Goal: Check status: Check status

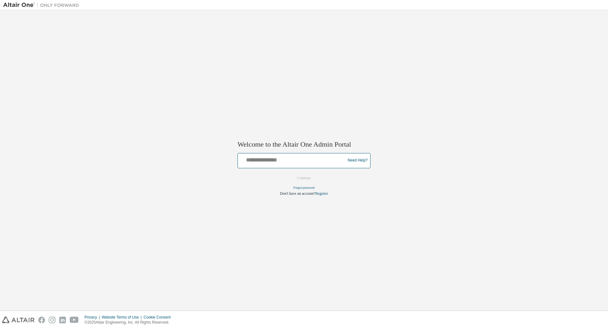
click at [273, 161] on input "text" at bounding box center [292, 159] width 104 height 9
type input "**********"
click at [303, 178] on button "Continue" at bounding box center [304, 178] width 27 height 10
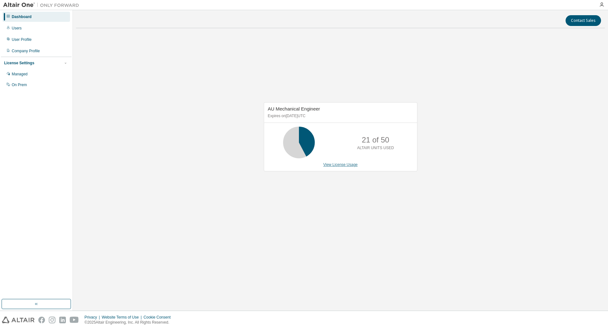
click at [349, 165] on link "View License Usage" at bounding box center [340, 165] width 35 height 4
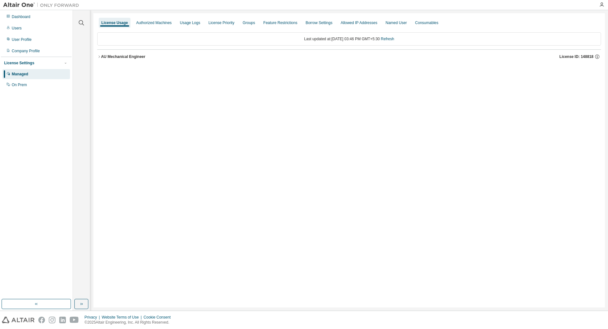
click at [101, 57] on div "AU Mechanical Engineer" at bounding box center [123, 56] width 44 height 5
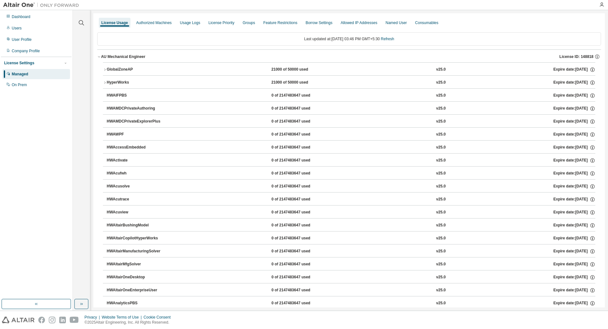
click at [104, 69] on icon "button" at bounding box center [105, 70] width 4 height 4
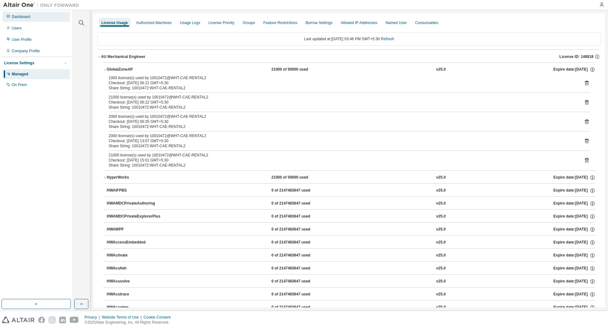
click at [21, 20] on div "Dashboard" at bounding box center [36, 17] width 67 height 10
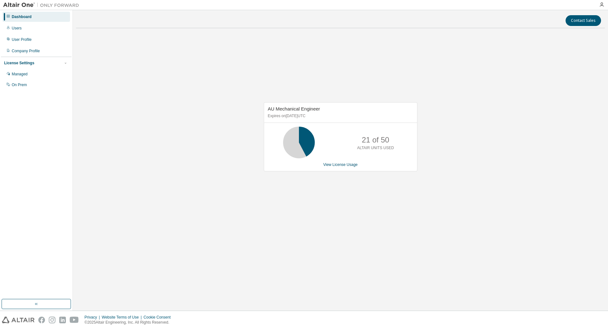
click at [17, 91] on div "License Settings Managed On Prem" at bounding box center [36, 74] width 71 height 34
click at [19, 87] on div "On Prem" at bounding box center [19, 84] width 15 height 5
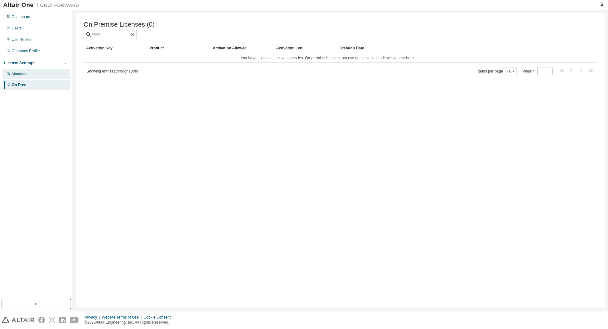
click at [22, 71] on div "Managed" at bounding box center [36, 74] width 67 height 10
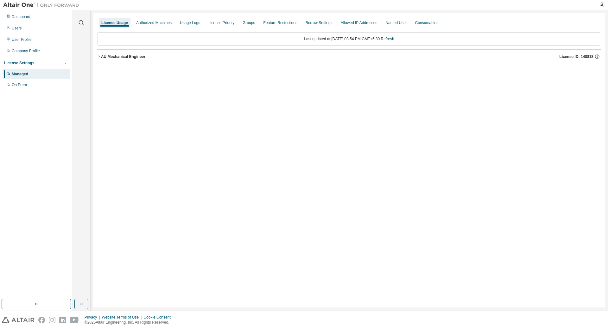
click at [98, 56] on icon "button" at bounding box center [99, 57] width 4 height 4
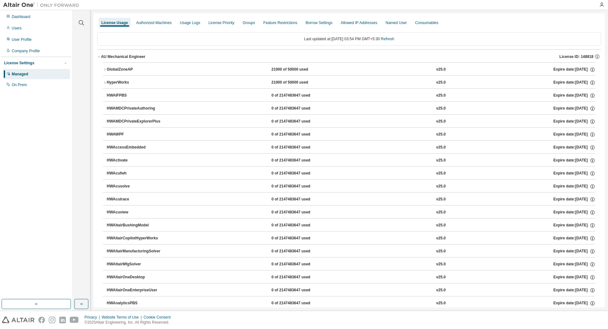
click at [288, 71] on div "21000 of 50000 used" at bounding box center [300, 70] width 57 height 6
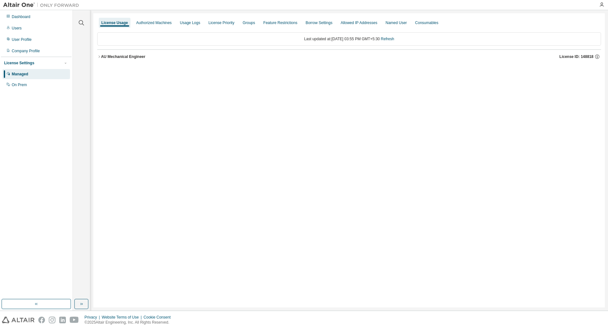
click at [99, 57] on icon "button" at bounding box center [99, 57] width 4 height 4
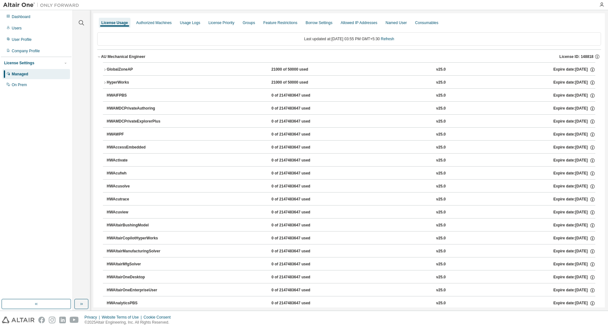
click at [226, 68] on div "GlobalZoneAP 21000 of 50000 used v25.0 Expire date: [DATE]" at bounding box center [351, 70] width 489 height 6
